Goal: Check status: Check status

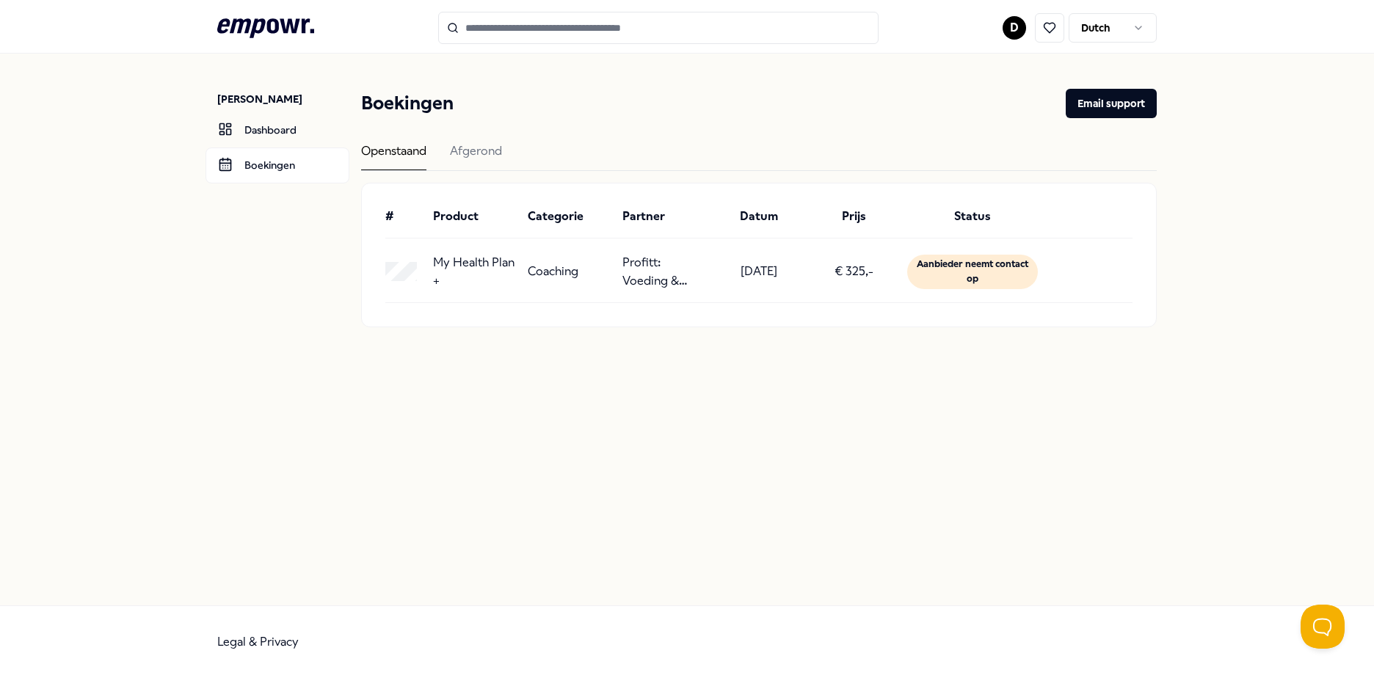
click at [1000, 264] on div "Aanbieder neemt contact op" at bounding box center [972, 272] width 131 height 35
click at [998, 276] on div "Aanbieder neemt contact op" at bounding box center [972, 272] width 131 height 35
drag, startPoint x: 998, startPoint y: 276, endPoint x: 979, endPoint y: 299, distance: 30.2
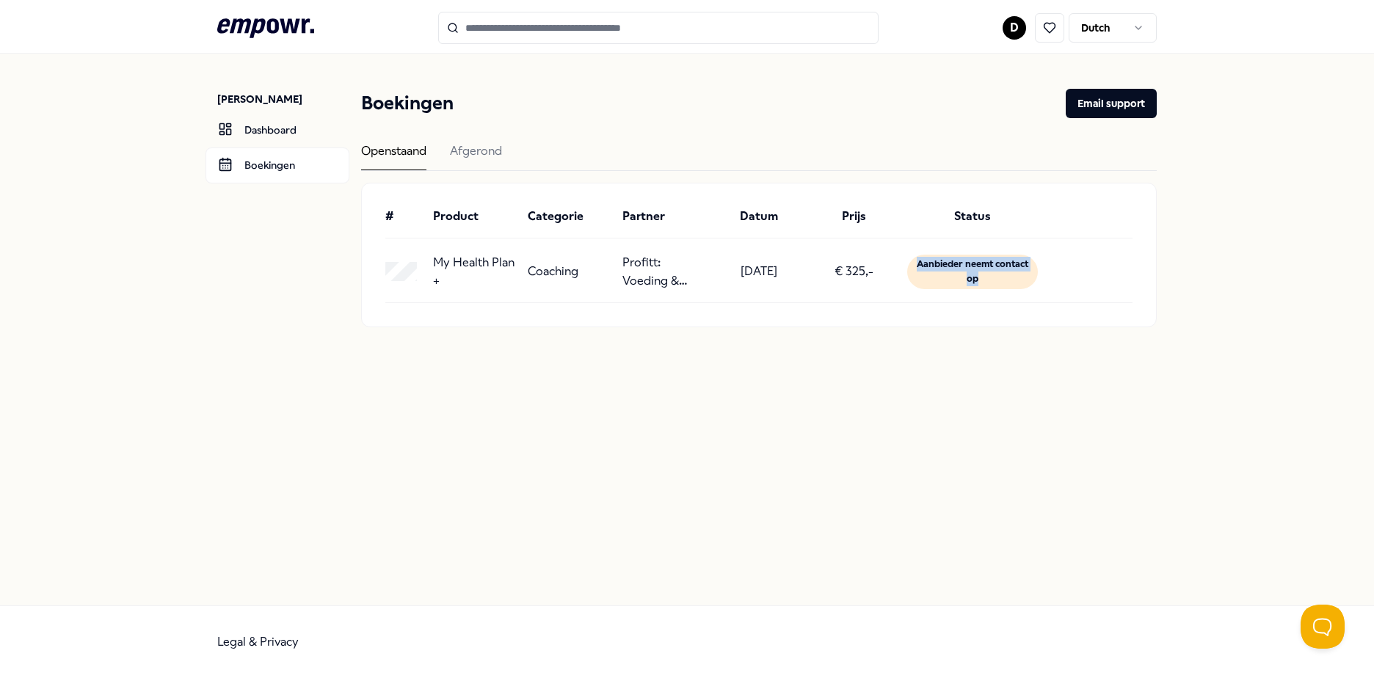
click at [979, 299] on div "My Health Plan + Coaching Profitt: Voeding & diëtiek [DATE] € 325,- Aanbieder n…" at bounding box center [758, 276] width 747 height 53
drag, startPoint x: 832, startPoint y: 269, endPoint x: 881, endPoint y: 269, distance: 48.5
click at [881, 269] on div "€ 325,-" at bounding box center [854, 271] width 83 height 37
drag, startPoint x: 445, startPoint y: 258, endPoint x: 504, endPoint y: 276, distance: 61.3
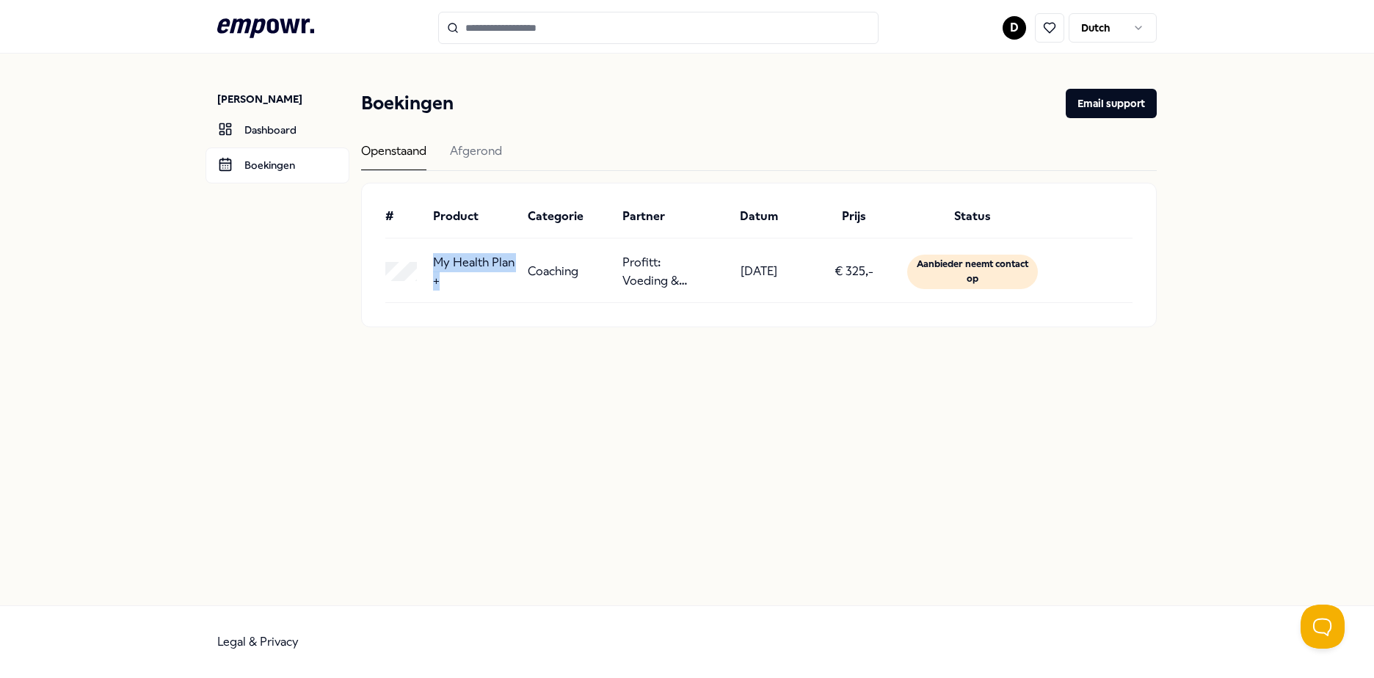
click at [504, 276] on p "My Health Plan +" at bounding box center [474, 271] width 83 height 37
drag, startPoint x: 504, startPoint y: 276, endPoint x: 487, endPoint y: 263, distance: 21.4
click at [487, 263] on p "My Health Plan +" at bounding box center [474, 271] width 83 height 37
drag, startPoint x: 441, startPoint y: 255, endPoint x: 537, endPoint y: 284, distance: 99.8
click at [537, 284] on div "My Health Plan + Coaching Profitt: Voeding & diëtiek [DATE] € 325,- Aanbieder n…" at bounding box center [758, 271] width 747 height 37
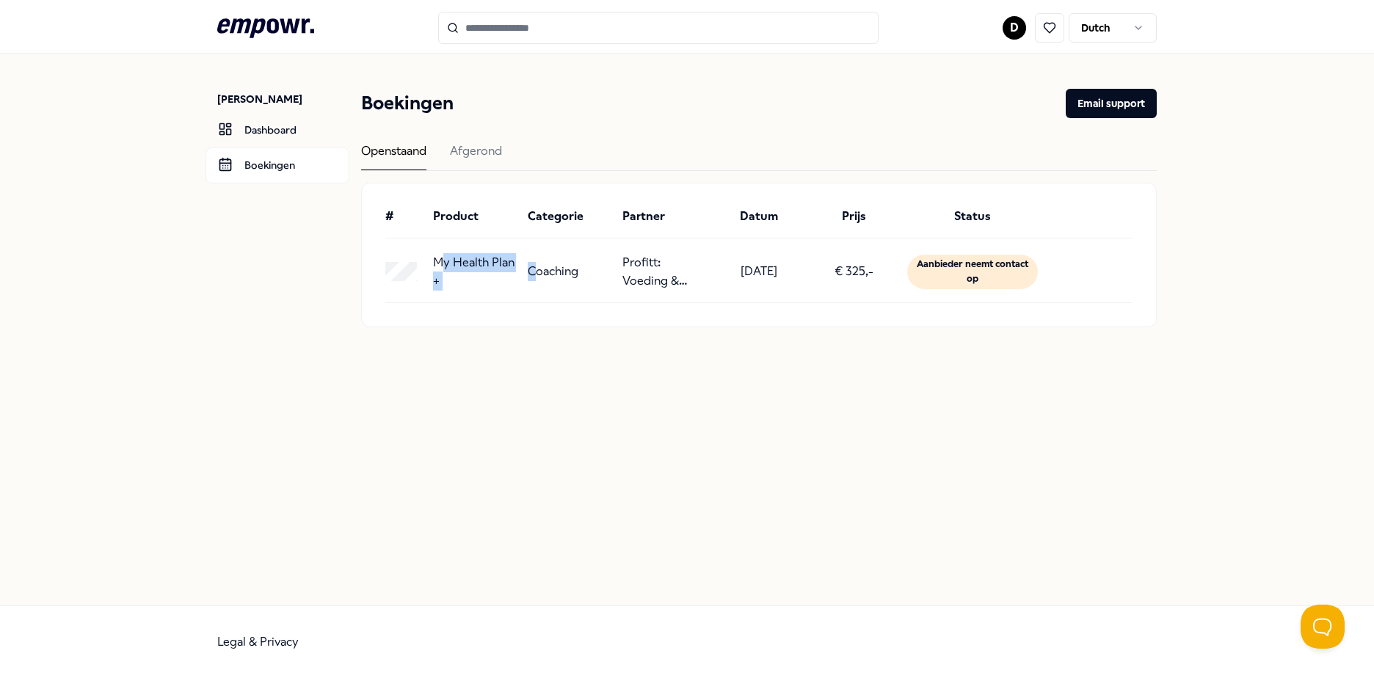
click at [537, 284] on div "Coaching" at bounding box center [569, 271] width 83 height 37
